Goal: Find specific page/section: Find specific page/section

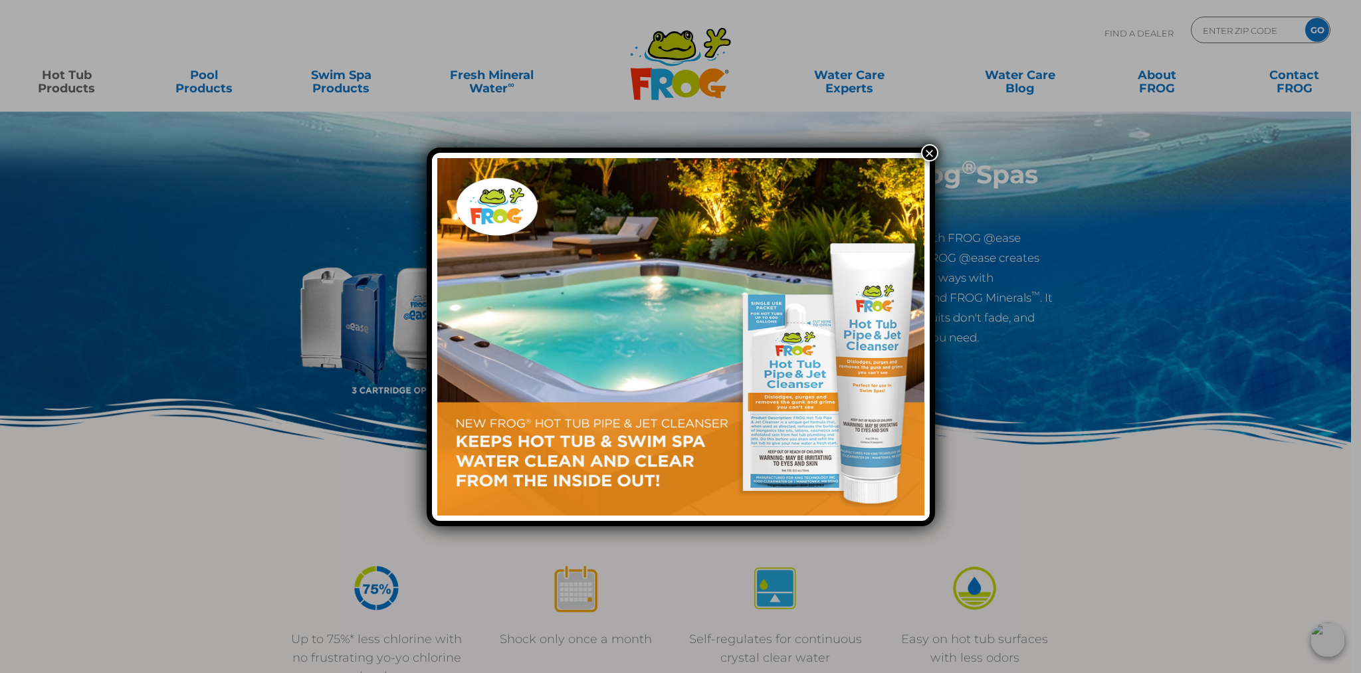
click at [935, 154] on button "×" at bounding box center [929, 152] width 17 height 17
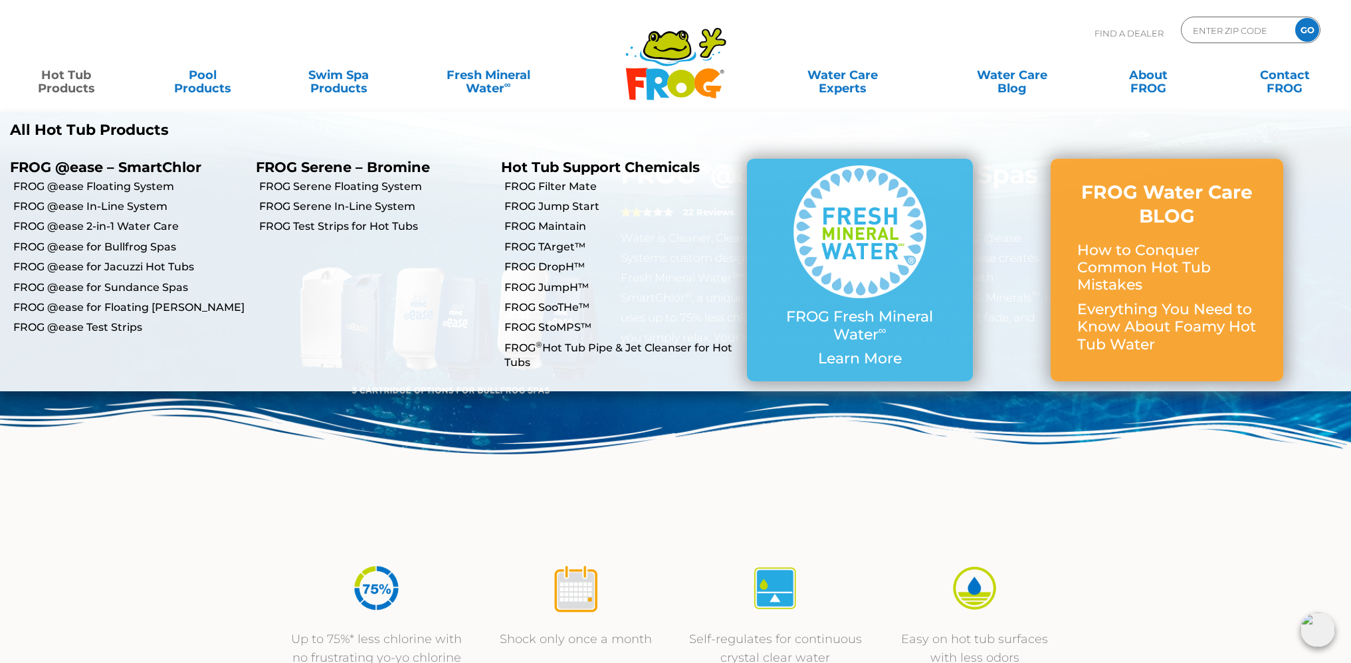
click at [78, 135] on p "All Hot Tub Products" at bounding box center [338, 130] width 656 height 17
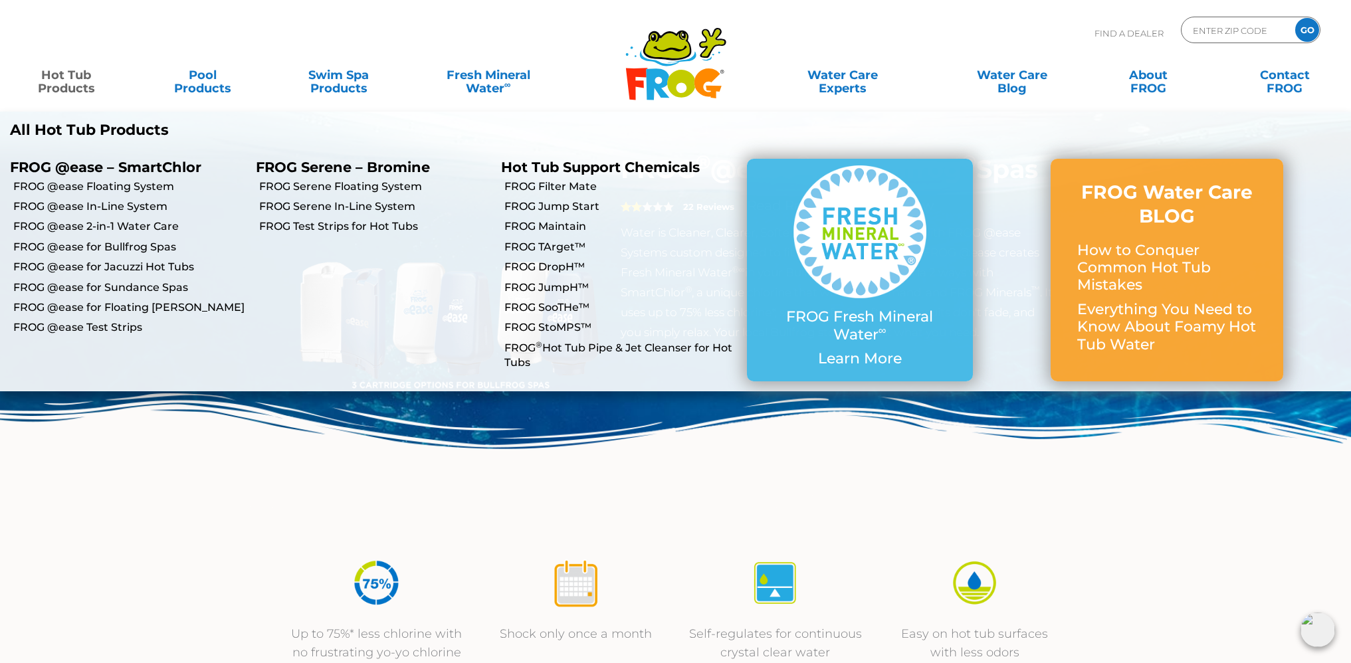
scroll to position [6, 0]
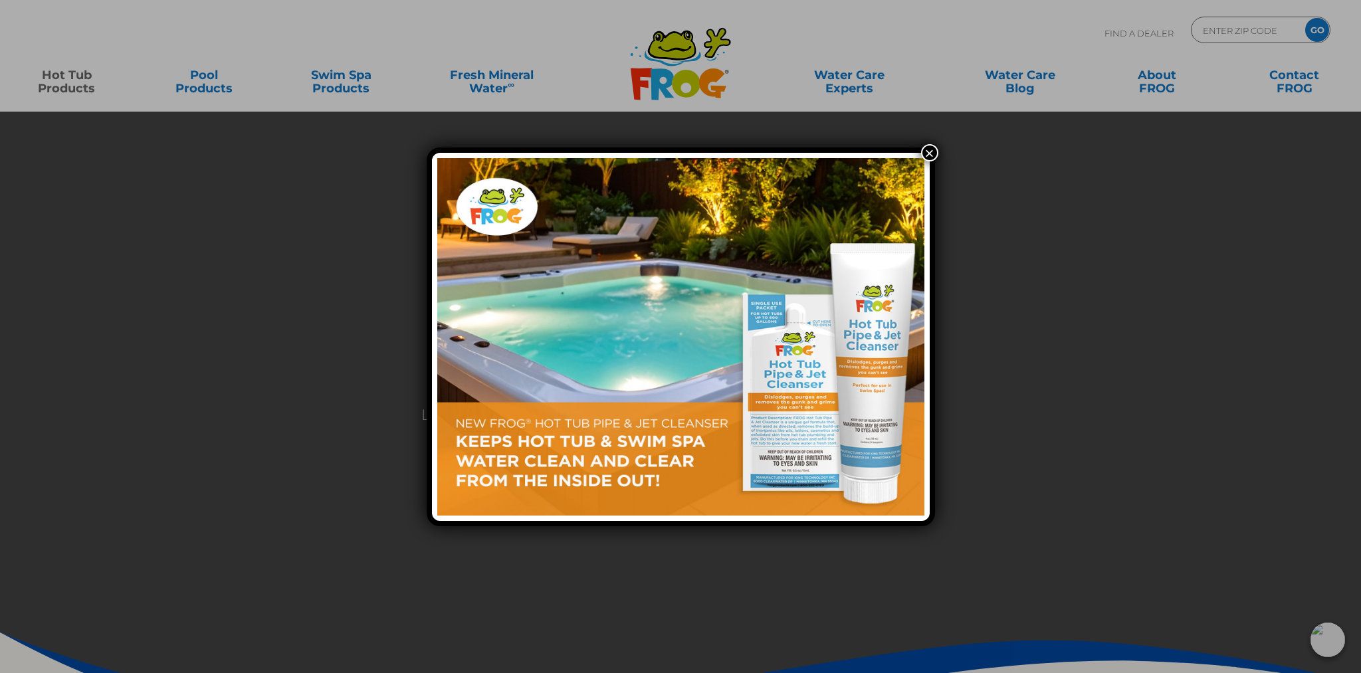
click at [929, 156] on button "×" at bounding box center [929, 152] width 17 height 17
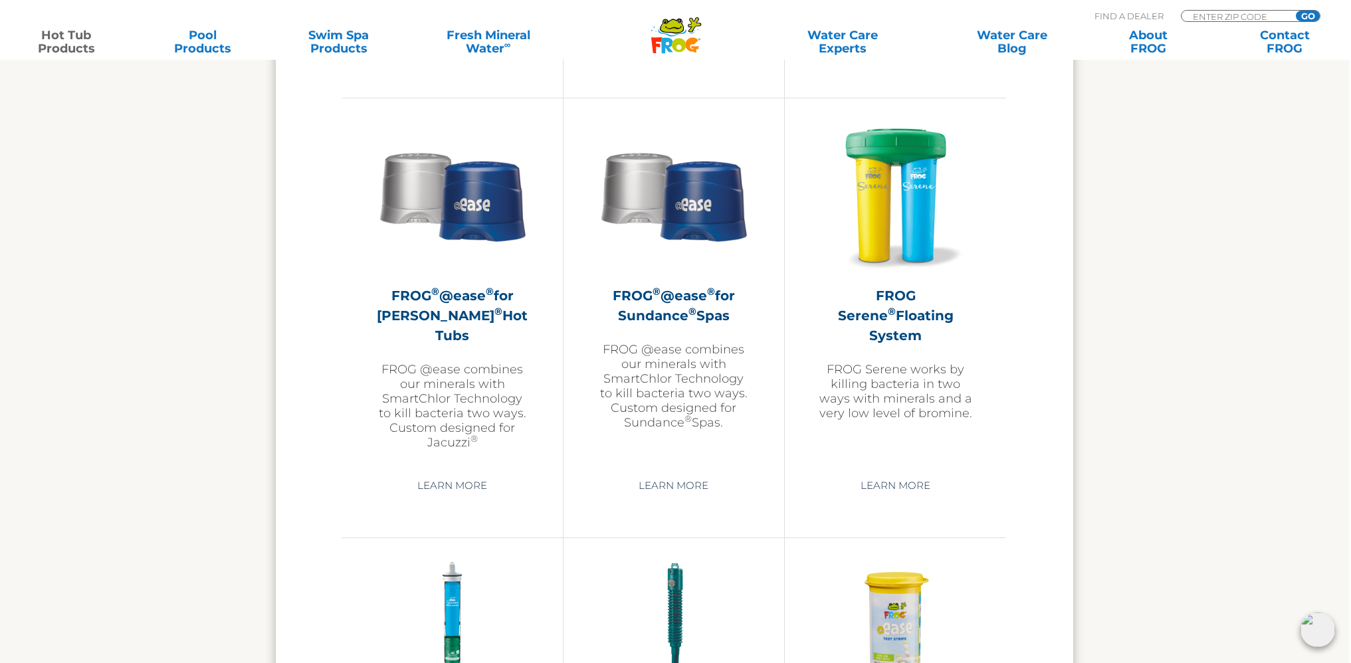
scroll to position [2341, 1]
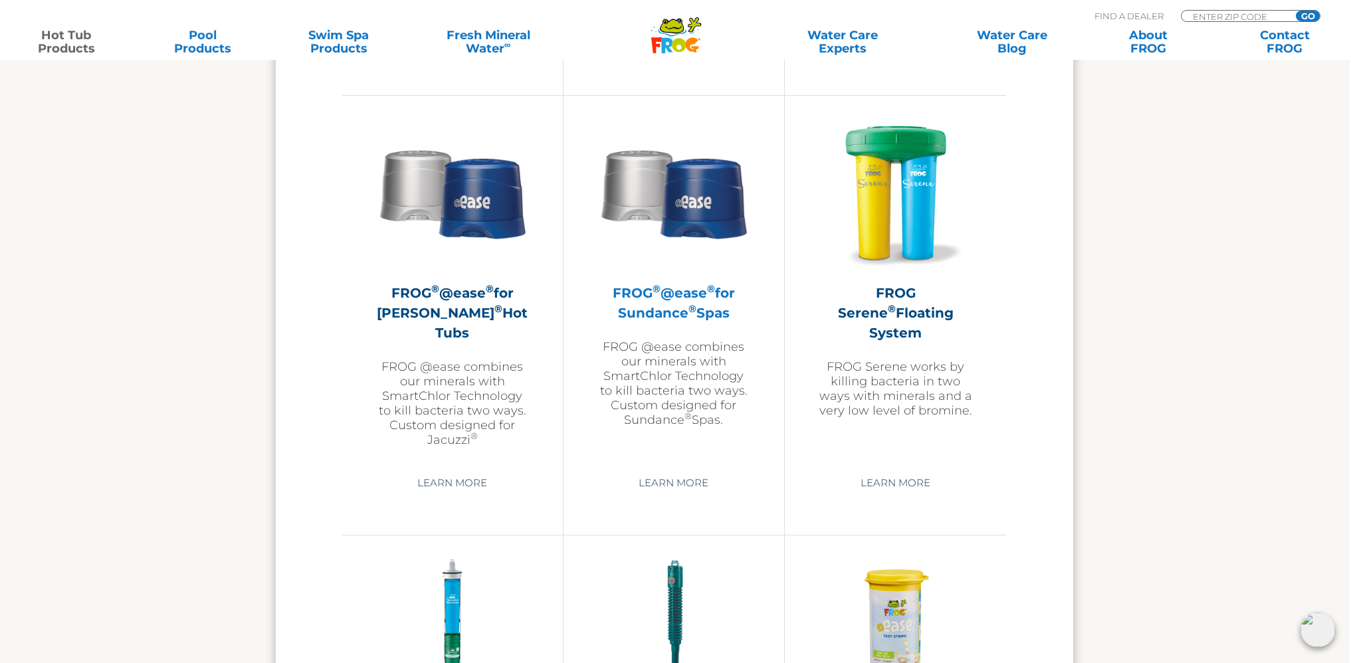
click at [696, 219] on img at bounding box center [674, 193] width 154 height 154
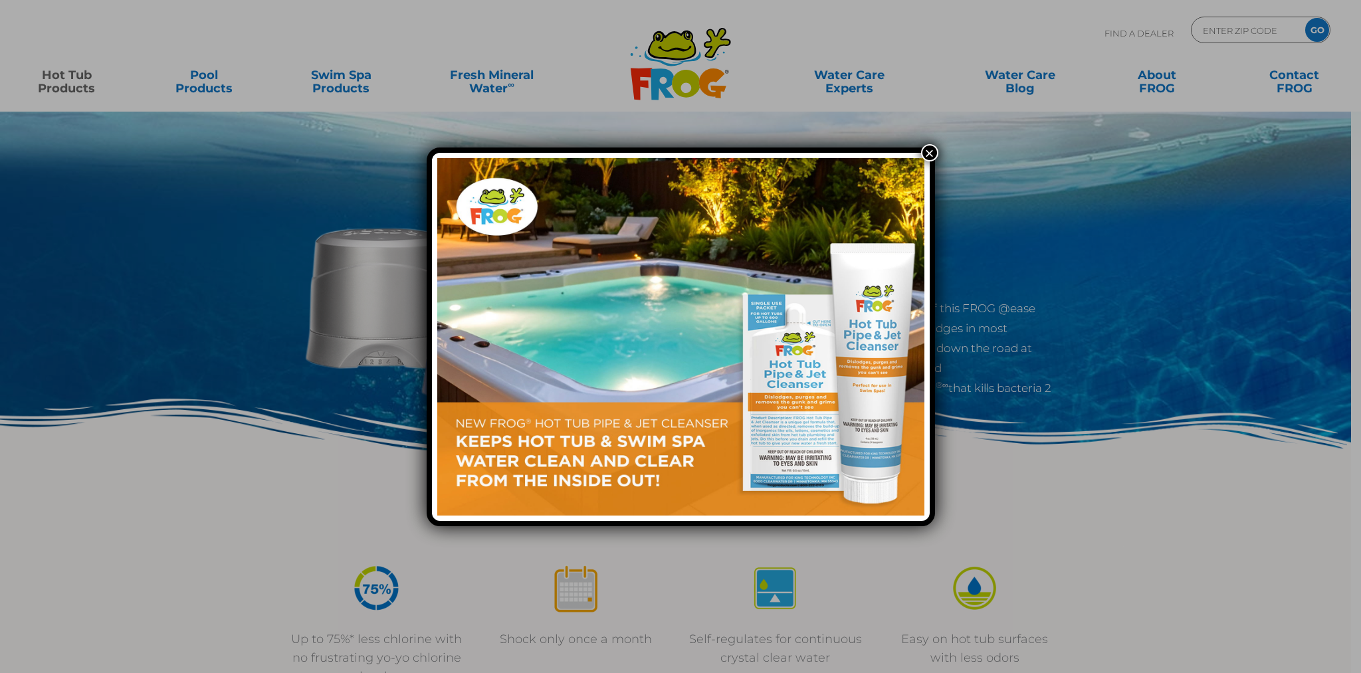
click at [933, 154] on button "×" at bounding box center [929, 152] width 17 height 17
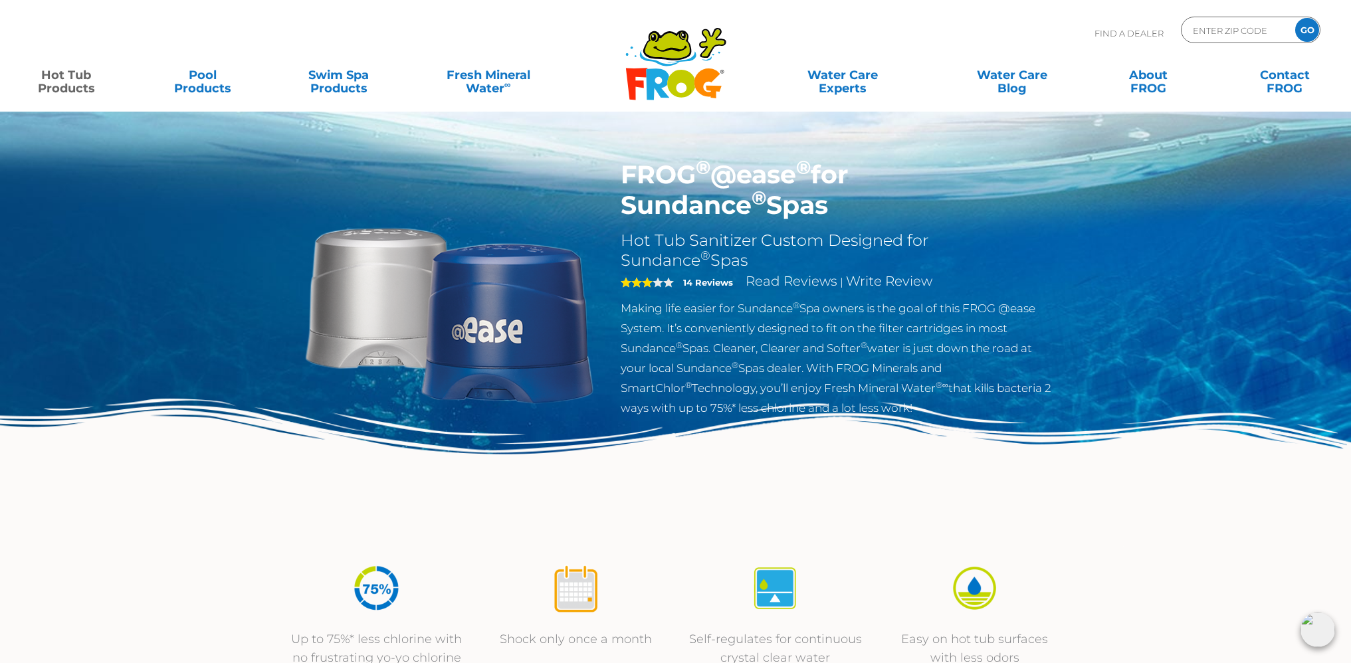
scroll to position [0, 10]
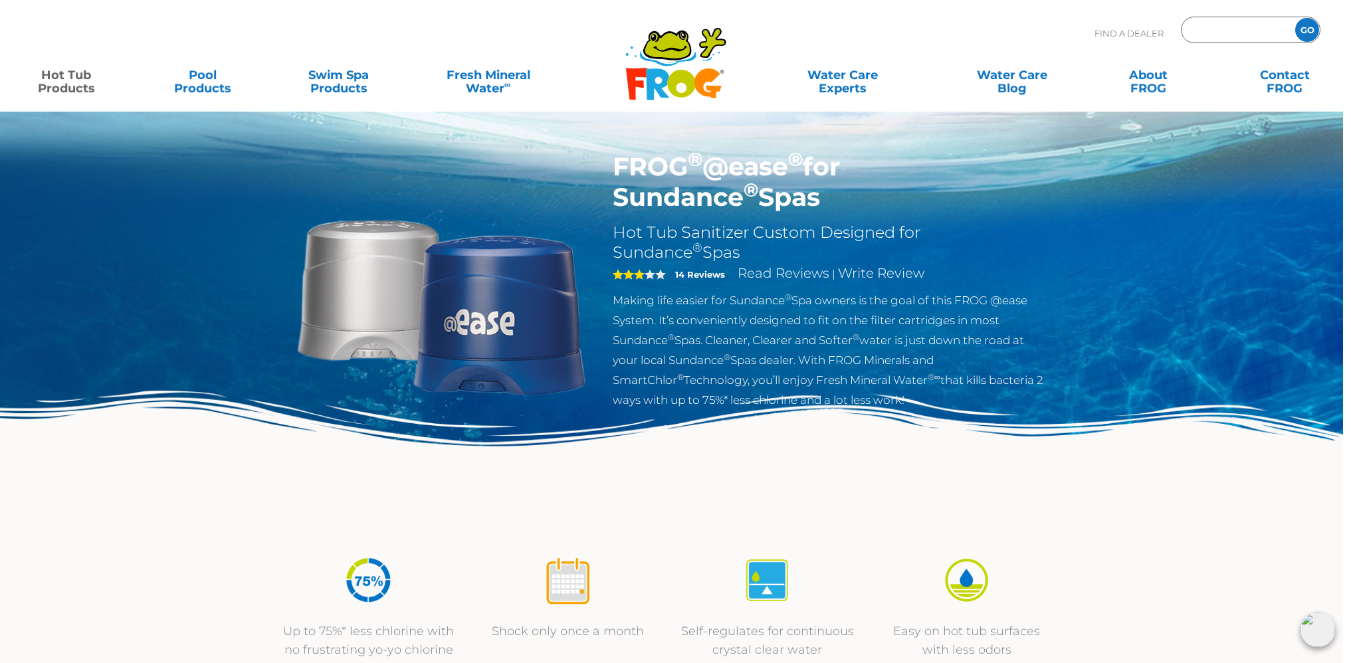
click at [1197, 28] on input "Zip Code Form" at bounding box center [1237, 30] width 90 height 19
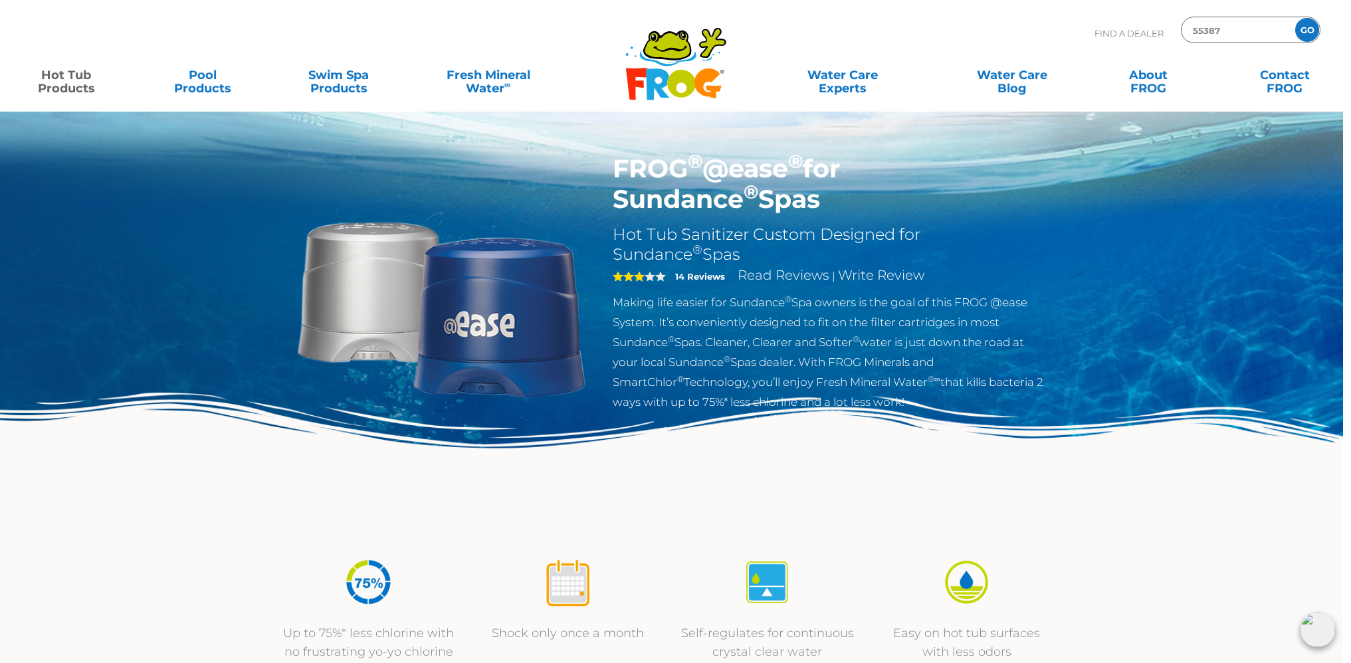
type input "55387"
click at [1310, 26] on input "GO" at bounding box center [1308, 30] width 24 height 24
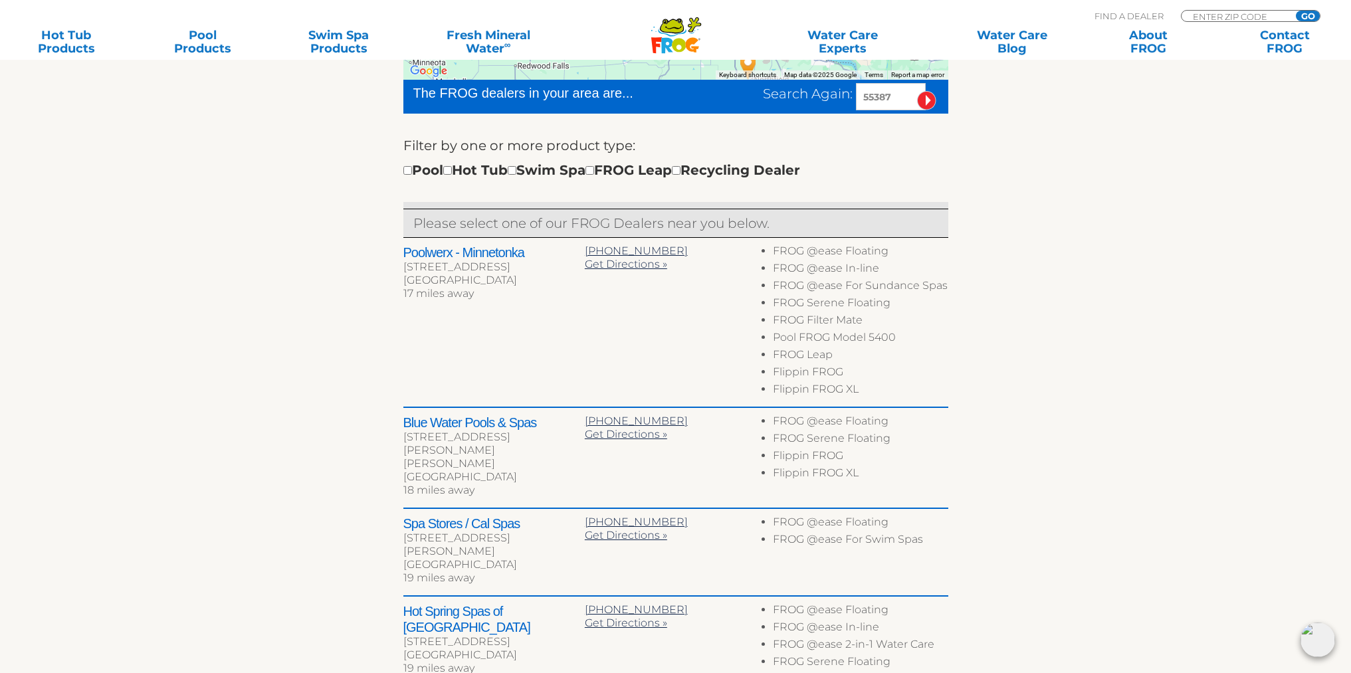
scroll to position [419, 0]
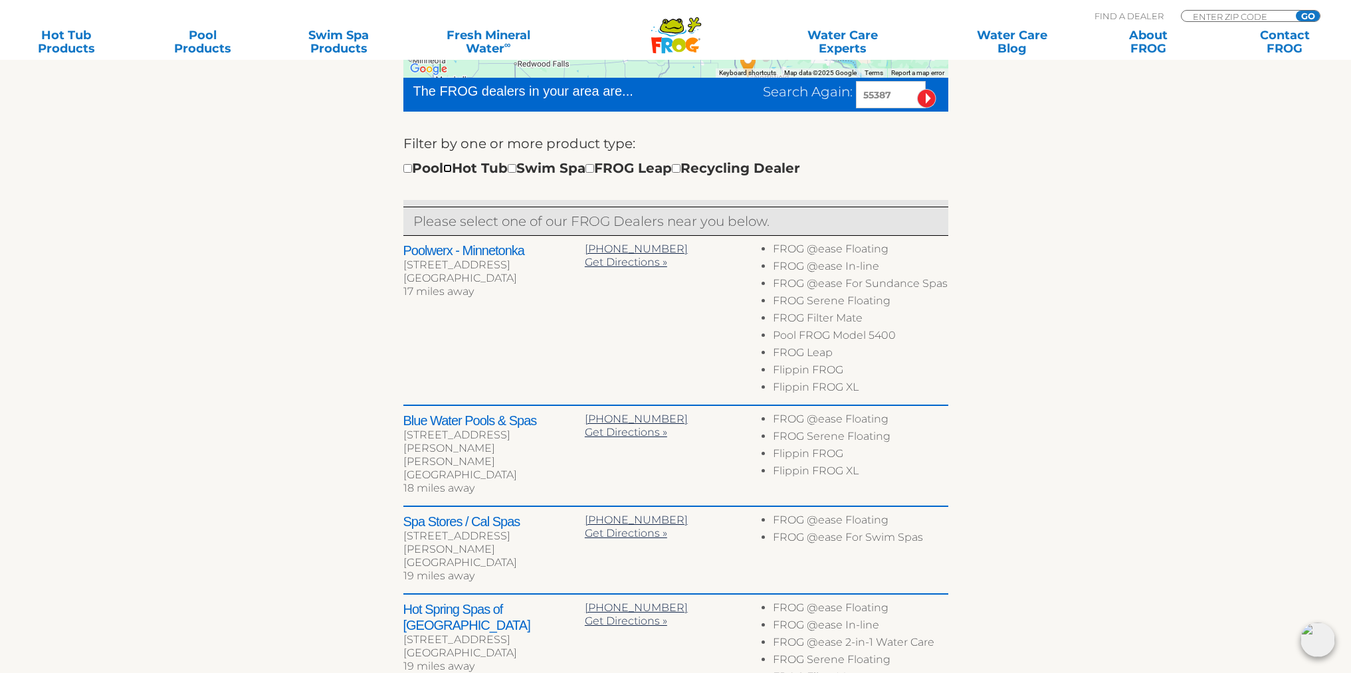
click at [452, 167] on input "checkbox" at bounding box center [447, 168] width 9 height 9
checkbox input "true"
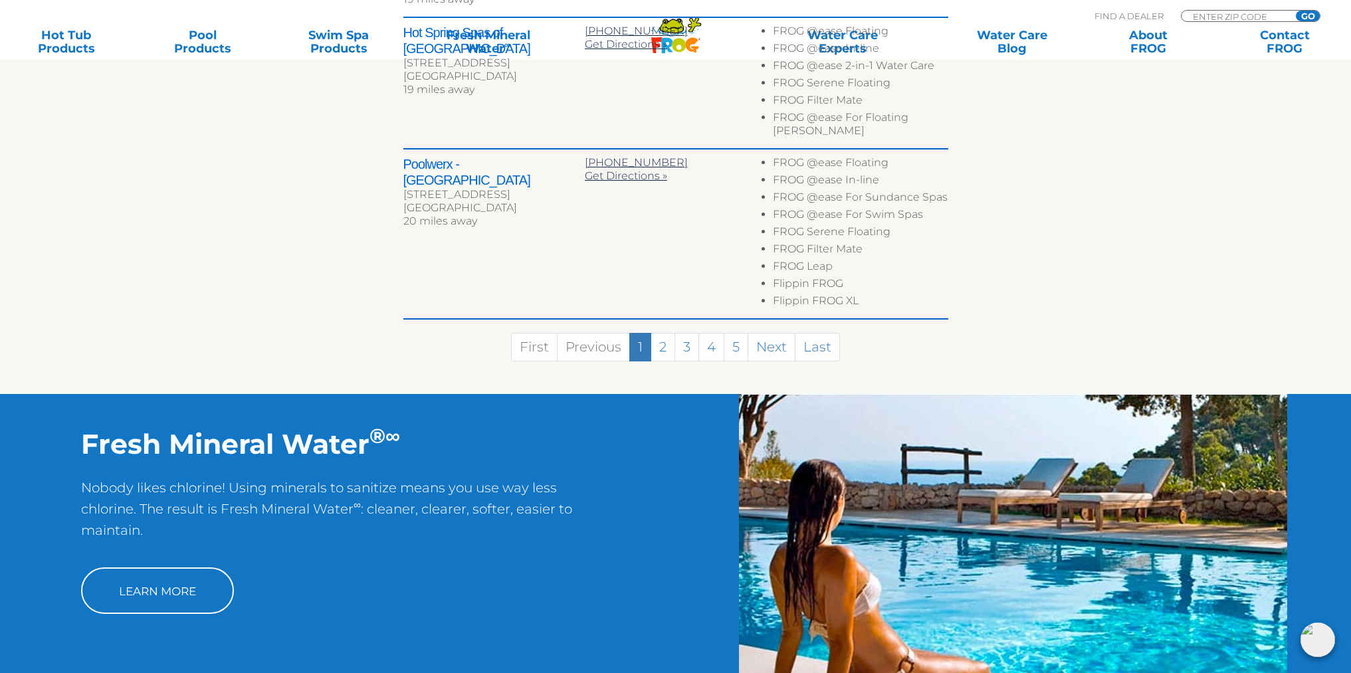
scroll to position [1000, 0]
